Goal: Obtain resource: Obtain resource

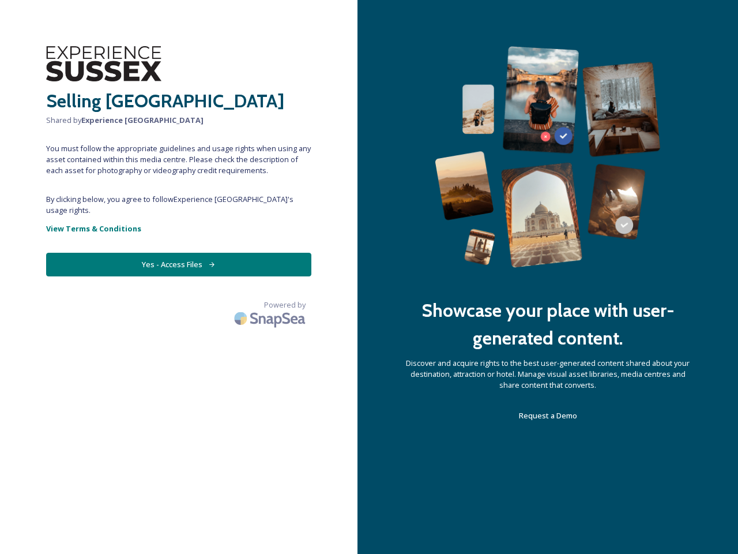
click at [369, 277] on div "Showcase your place with user-generated content. Discover and acquire rights to…" at bounding box center [547, 277] width 381 height 554
click at [179, 253] on button "Yes - Access Files" at bounding box center [178, 265] width 265 height 24
click at [271, 304] on img at bounding box center [271, 317] width 81 height 27
click at [369, 277] on div "Showcase your place with user-generated content. Discover and acquire rights to…" at bounding box center [547, 277] width 381 height 554
click at [179, 253] on button "Yes - Access Files" at bounding box center [178, 265] width 265 height 24
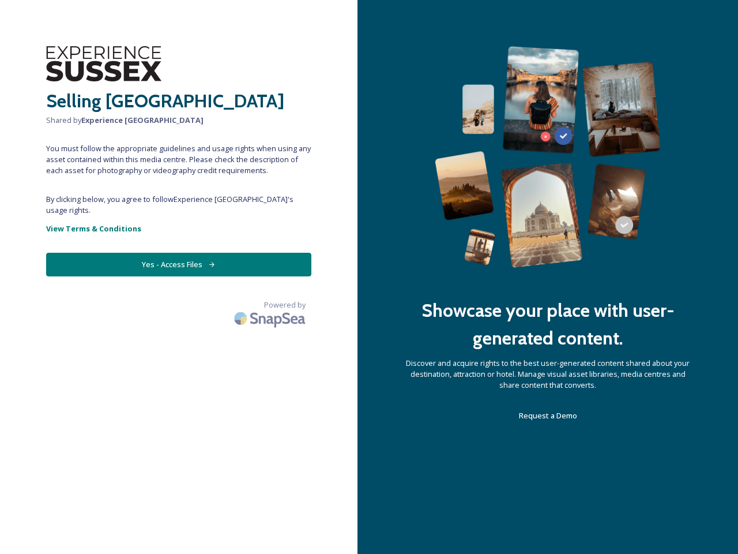
click at [271, 304] on img at bounding box center [271, 317] width 81 height 27
